Goal: Navigation & Orientation: Find specific page/section

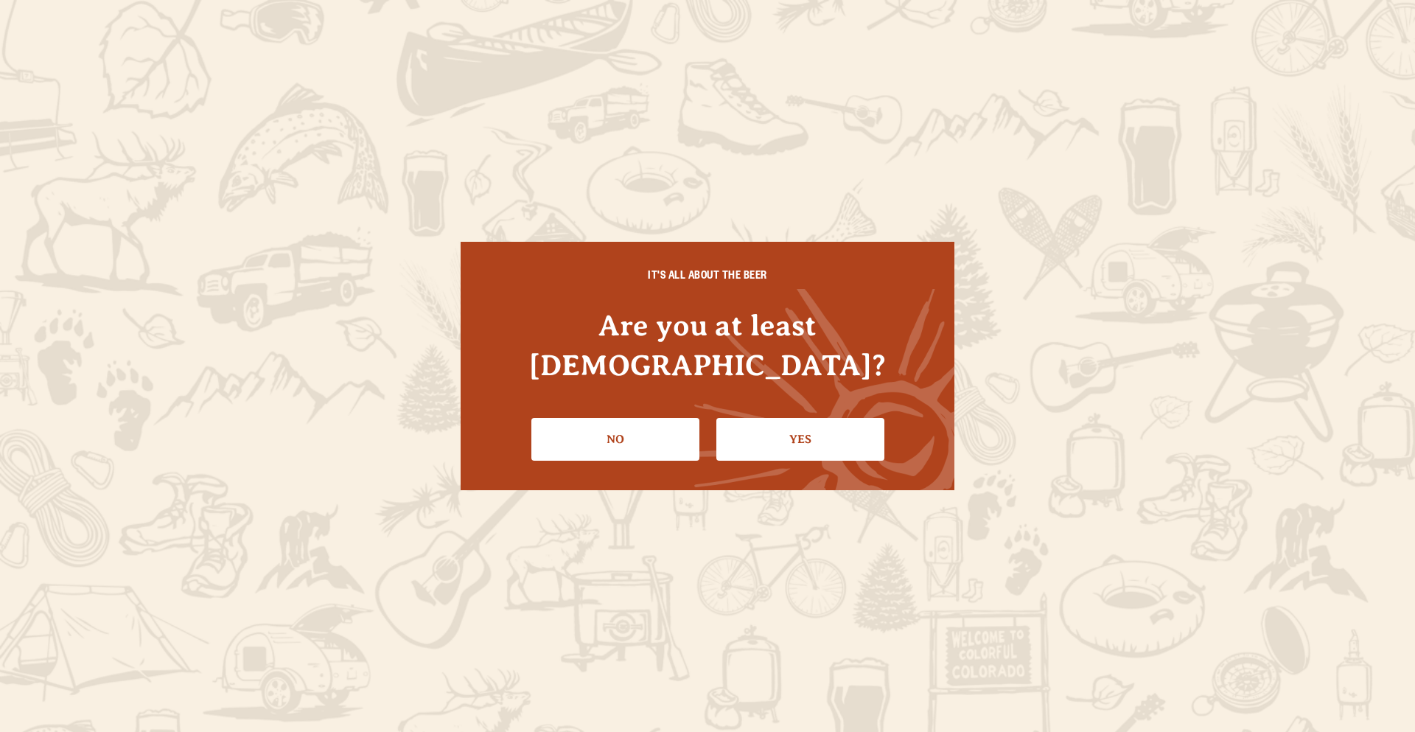
click at [815, 418] on link "Yes" at bounding box center [801, 439] width 168 height 43
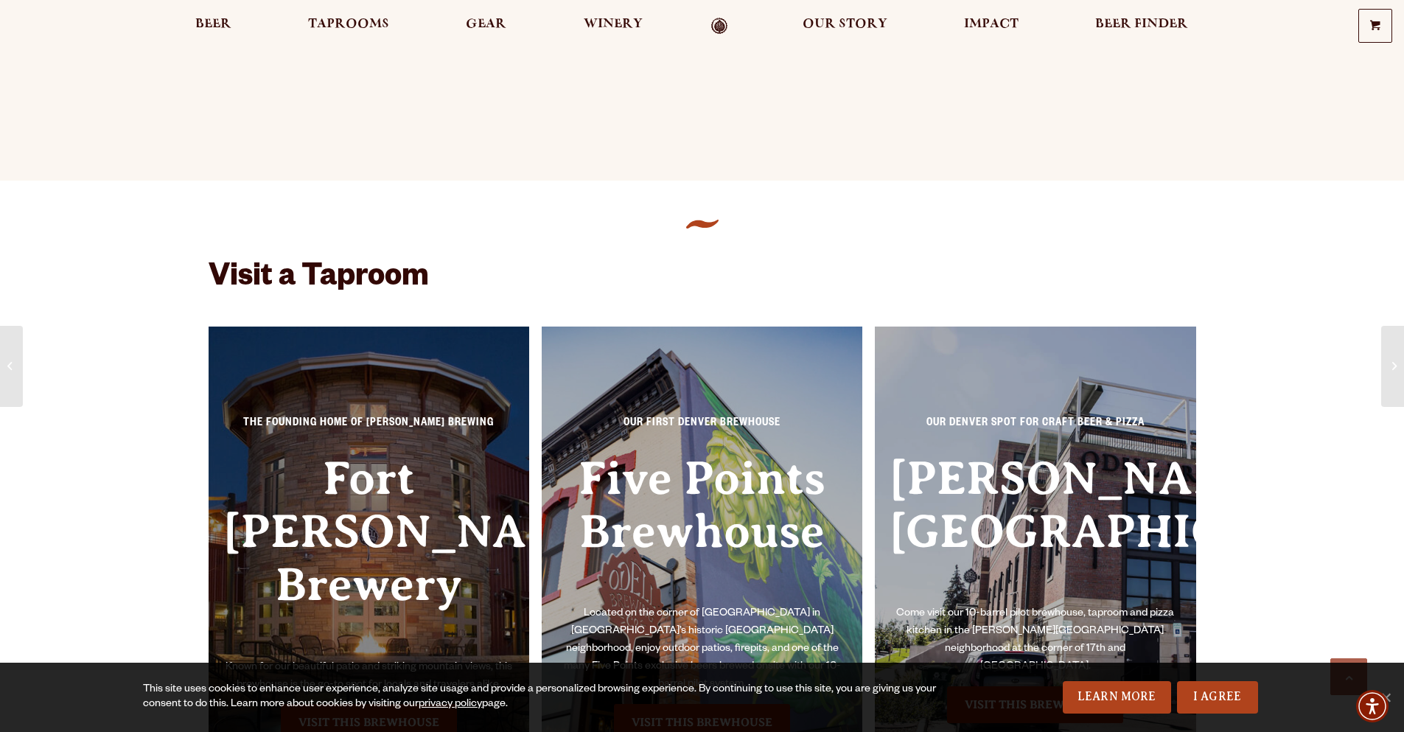
scroll to position [885, 0]
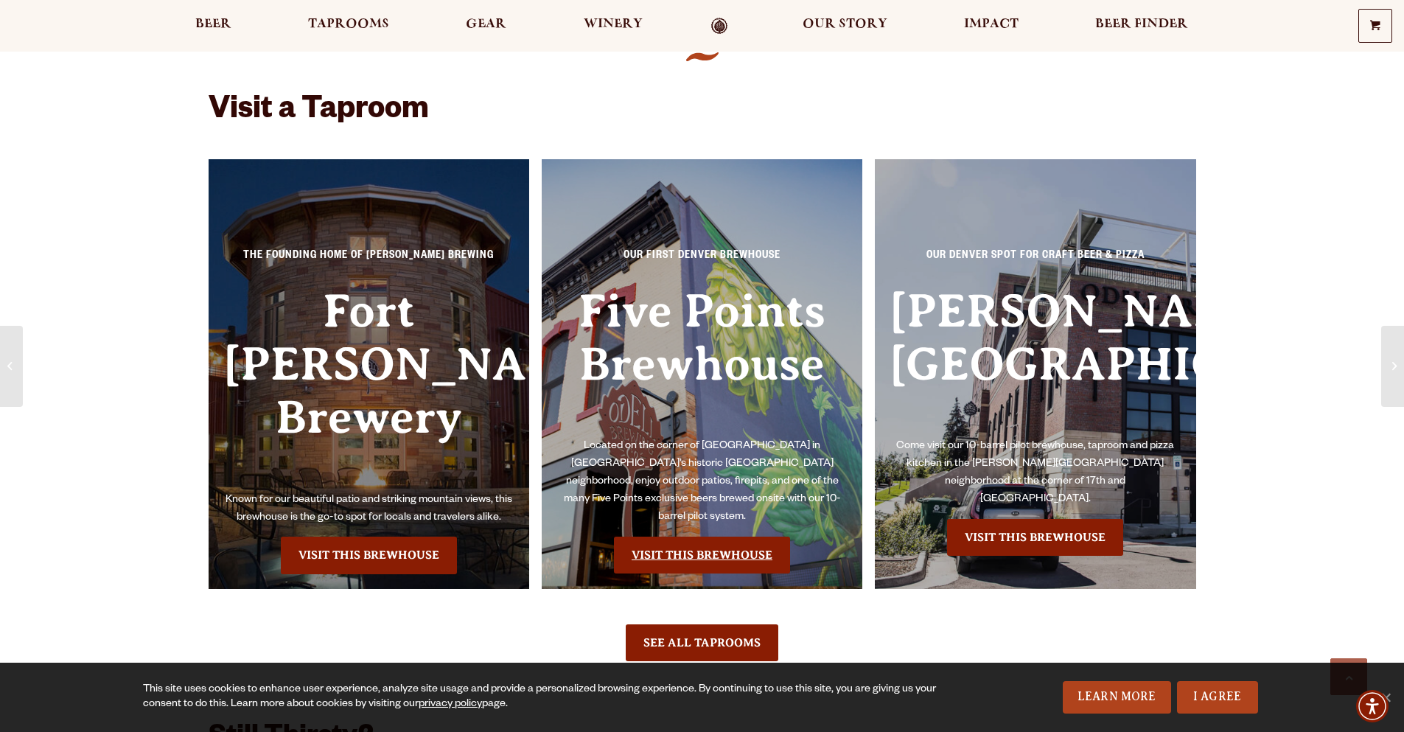
click at [676, 537] on link "Visit this Brewhouse" at bounding box center [702, 555] width 176 height 37
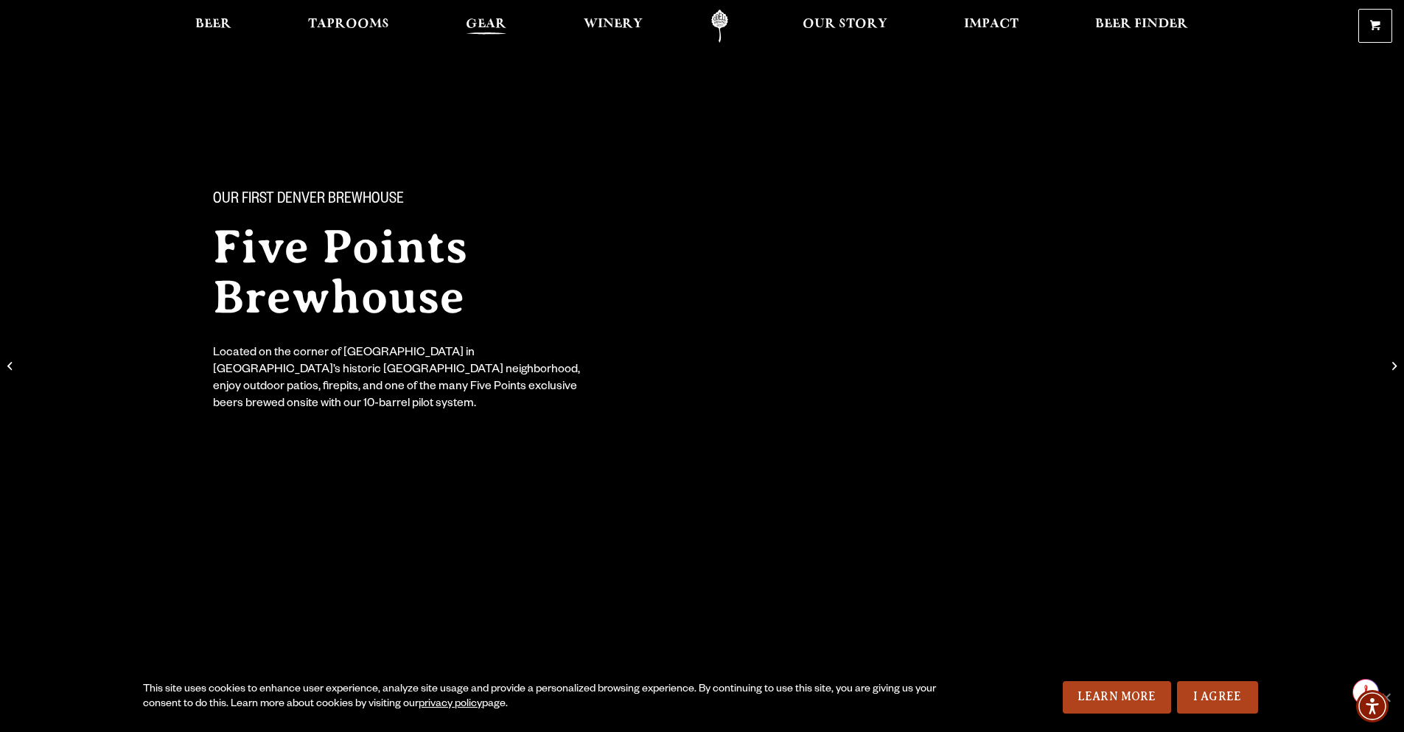
click at [492, 21] on span "Gear" at bounding box center [486, 24] width 41 height 12
